Goal: Transaction & Acquisition: Purchase product/service

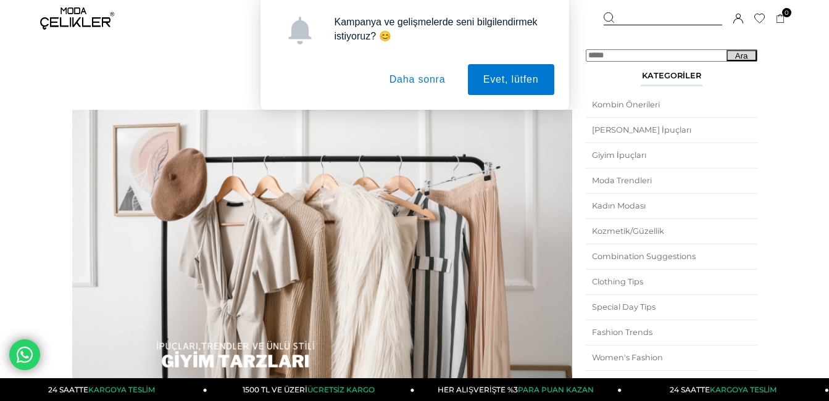
click at [413, 77] on button "Daha sonra" at bounding box center [417, 79] width 87 height 31
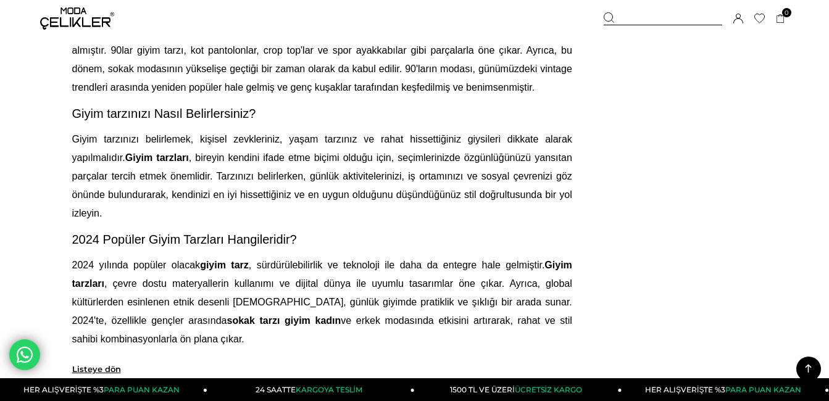
scroll to position [3086, 0]
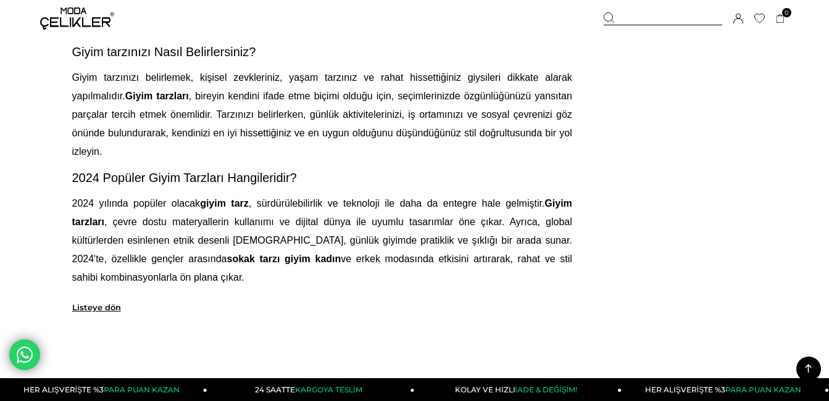
click at [112, 122] on p "Giyim tarzınızı belirlemek, kişisel zevkleriniz, yaşam tarzınız ve rahat hisset…" at bounding box center [322, 114] width 500 height 93
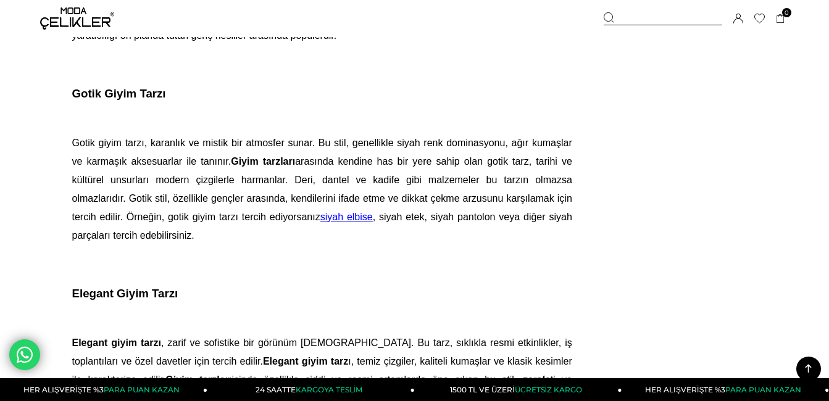
scroll to position [2345, 0]
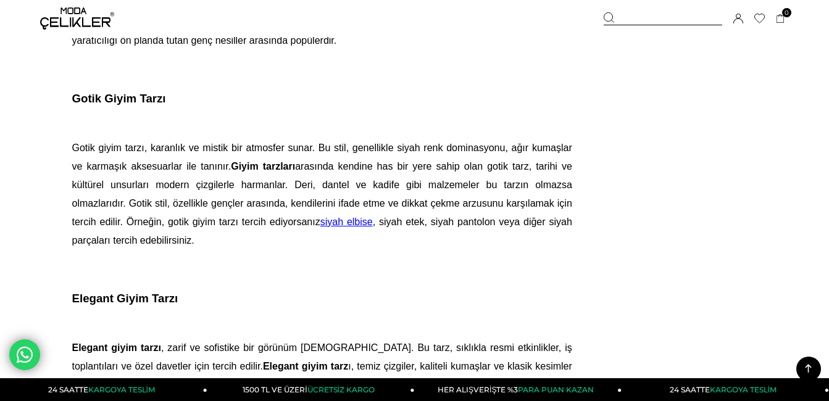
click at [359, 220] on span "siyah elbise" at bounding box center [346, 222] width 52 height 10
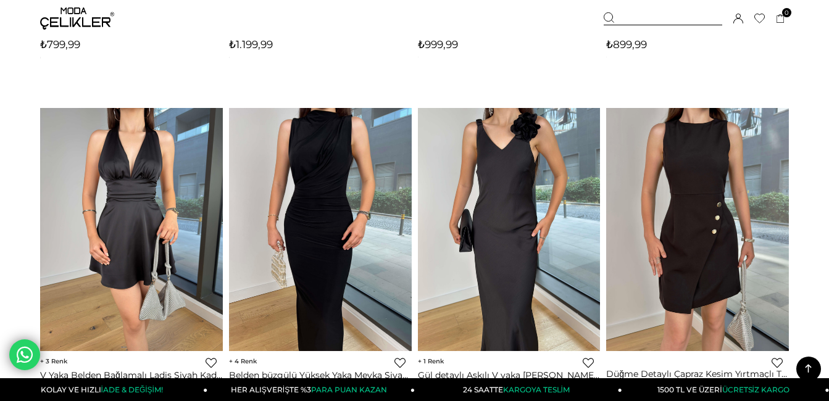
scroll to position [1419, 0]
